Goal: Navigation & Orientation: Go to known website

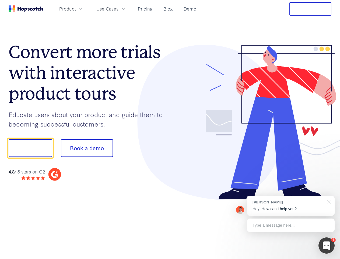
click at [170, 129] on div at bounding box center [251, 122] width 162 height 155
click at [76, 9] on span "Product" at bounding box center [67, 8] width 17 height 7
click at [119, 9] on span "Use Cases" at bounding box center [107, 8] width 22 height 7
click at [311, 9] on button "Free Trial" at bounding box center [311, 8] width 42 height 13
click at [30, 148] on button "Show me!" at bounding box center [31, 148] width 44 height 18
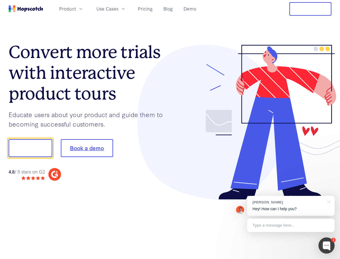
click at [87, 148] on button "Book a demo" at bounding box center [87, 148] width 52 height 18
click at [327, 245] on div at bounding box center [327, 245] width 16 height 16
click at [291, 206] on div at bounding box center [284, 147] width 101 height 180
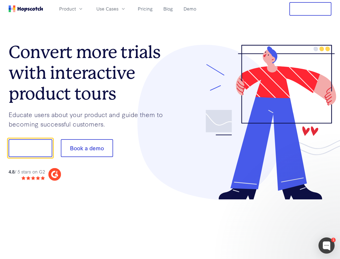
click at [328, 201] on div at bounding box center [284, 147] width 101 height 180
click at [291, 225] on div at bounding box center [284, 184] width 101 height 108
